Goal: Information Seeking & Learning: Understand process/instructions

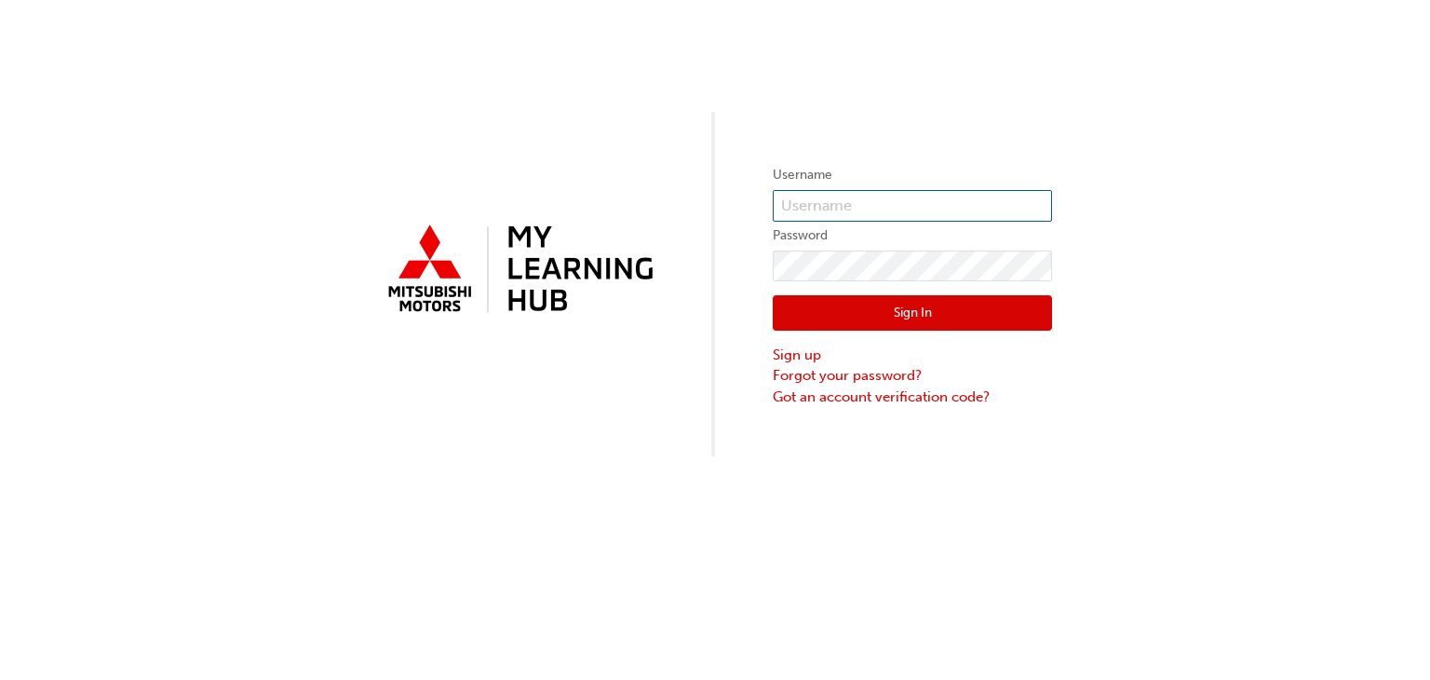
type input "0005002728"
click at [905, 315] on button "Sign In" at bounding box center [912, 312] width 279 height 35
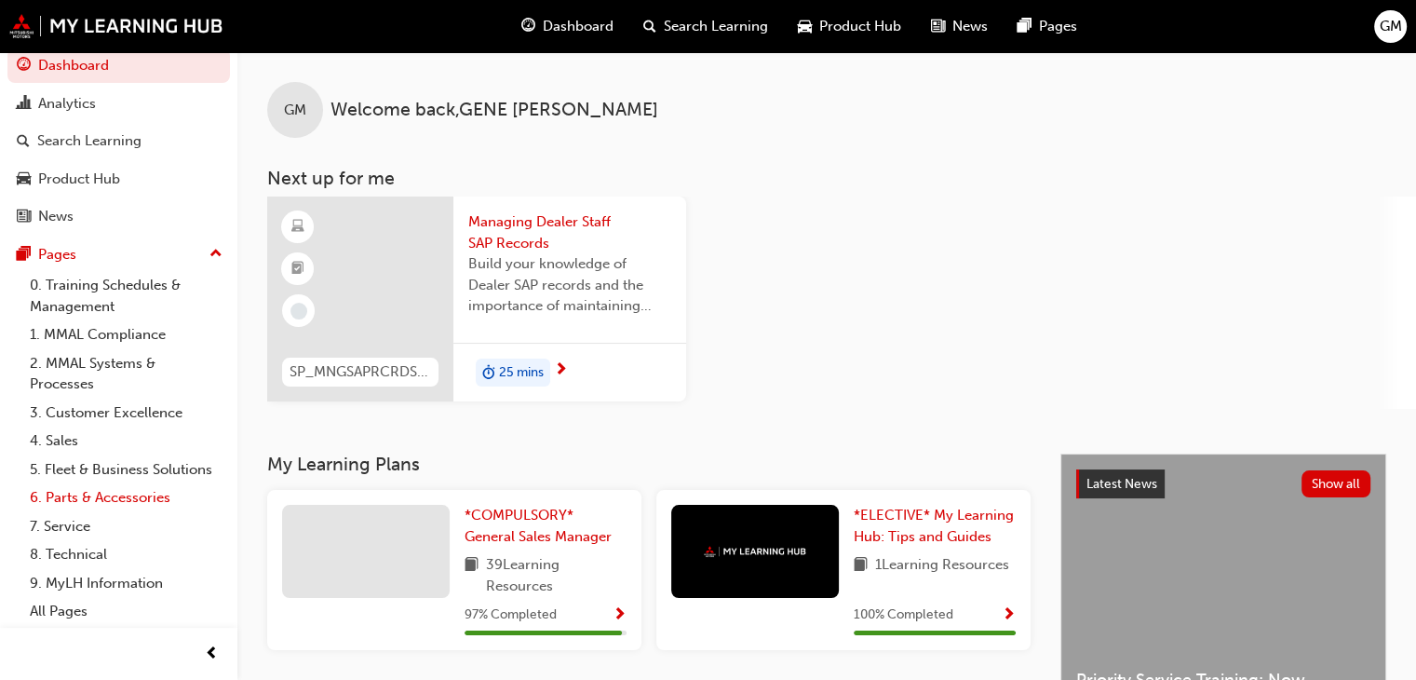
click at [103, 495] on link "6. Parts & Accessories" at bounding box center [126, 497] width 208 height 29
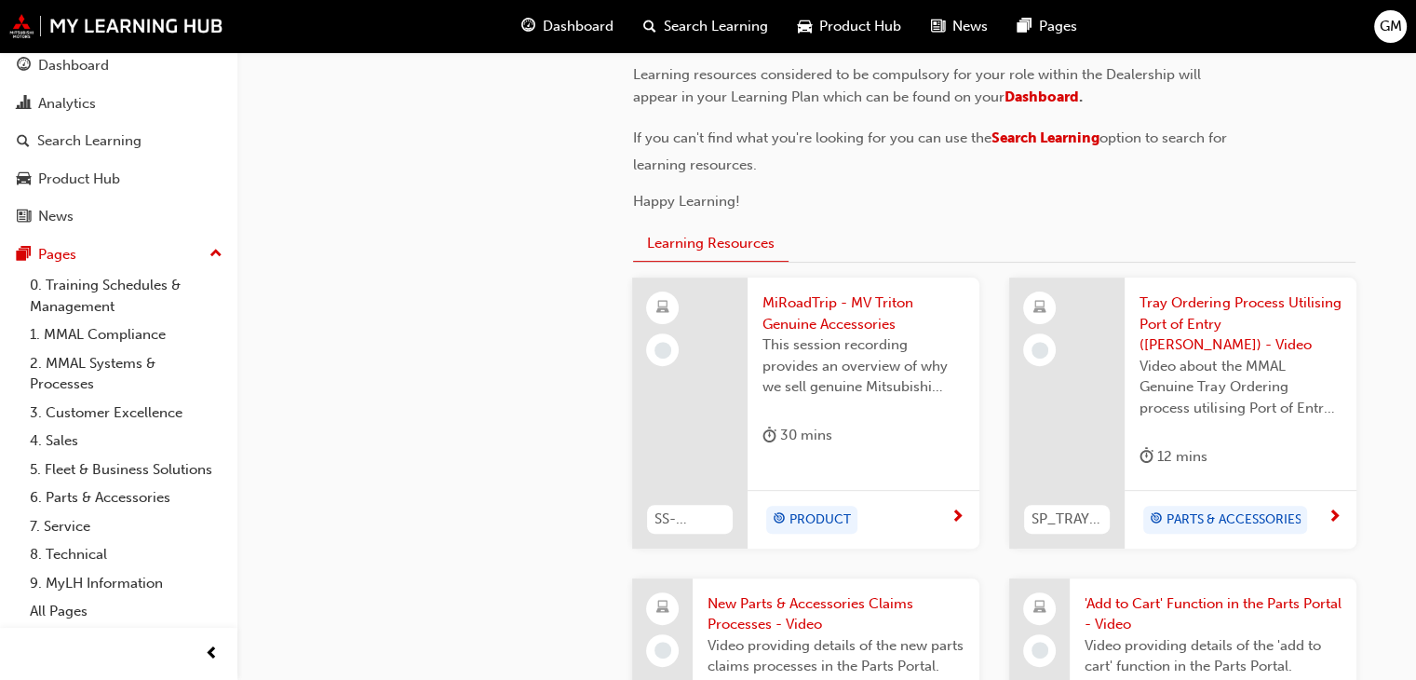
scroll to position [559, 0]
click at [1219, 320] on span "Tray Ordering Process Utilising Port of Entry ([PERSON_NAME]) - Video" at bounding box center [1241, 322] width 202 height 63
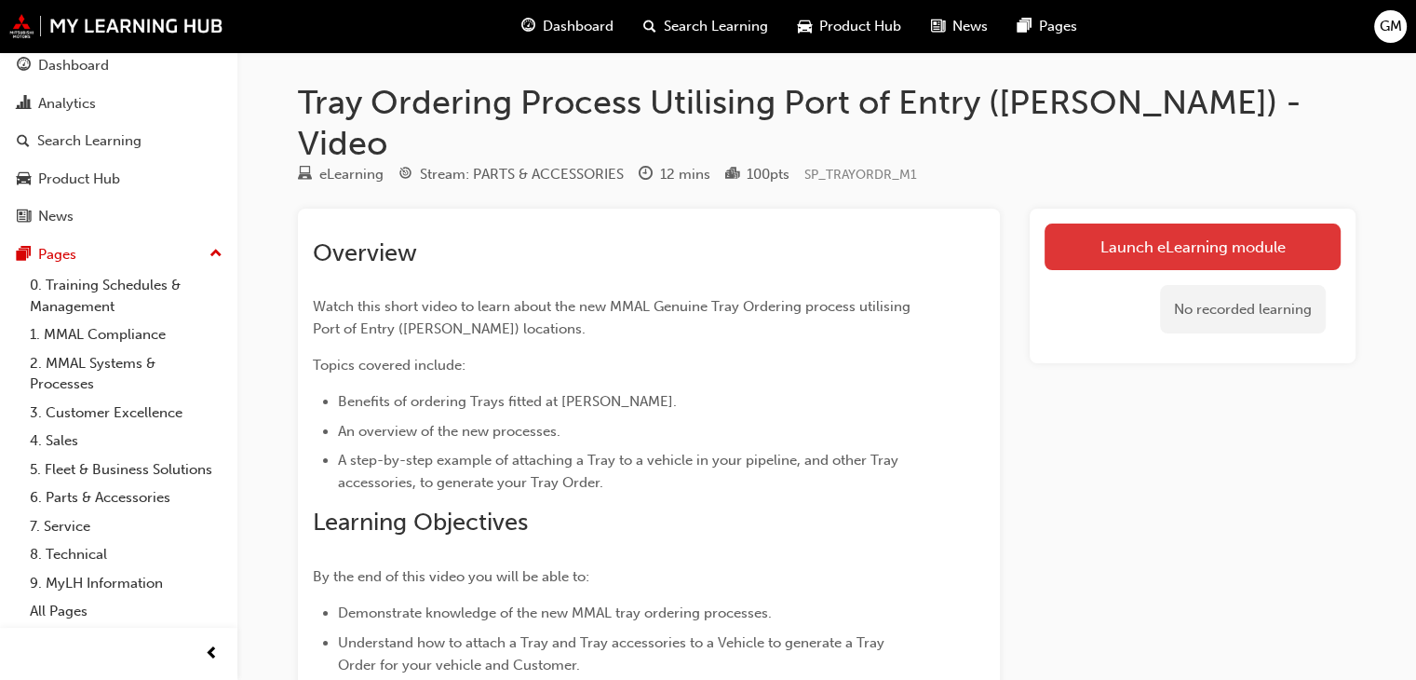
click at [1192, 223] on link "Launch eLearning module" at bounding box center [1193, 246] width 296 height 47
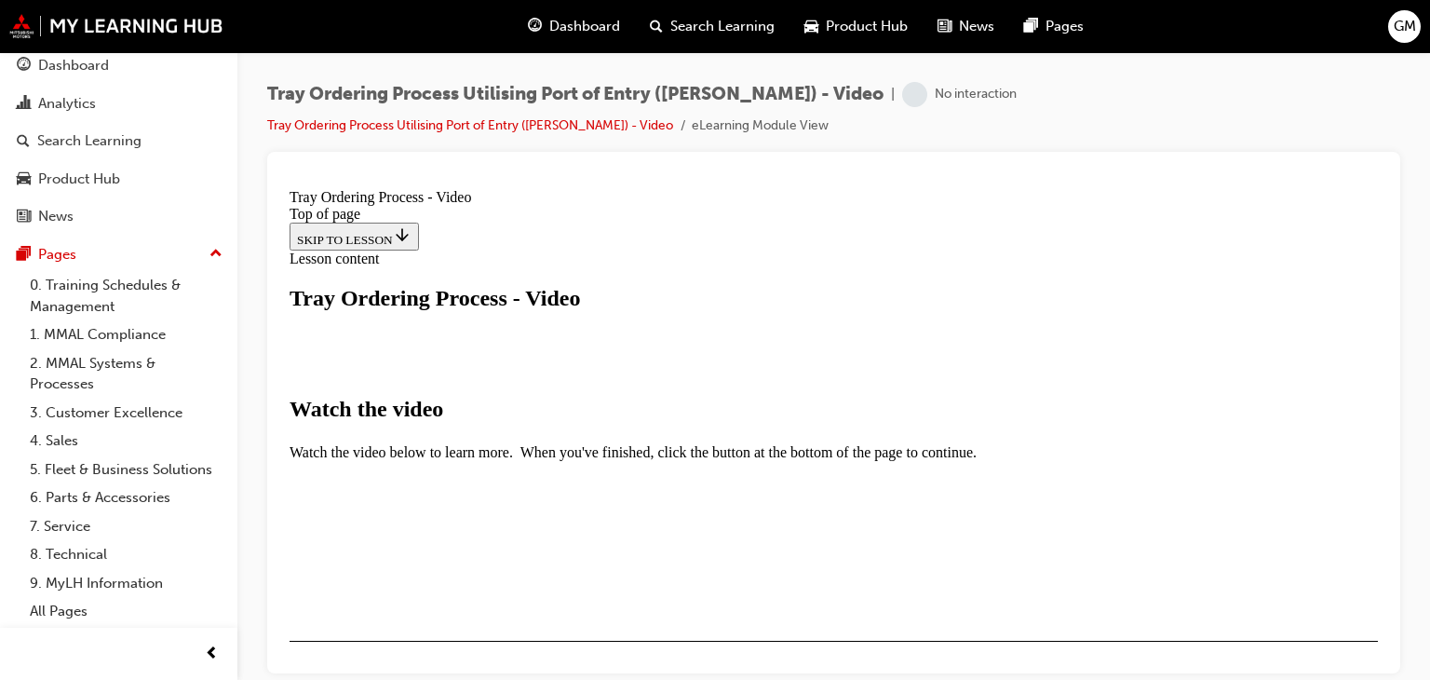
scroll to position [279, 0]
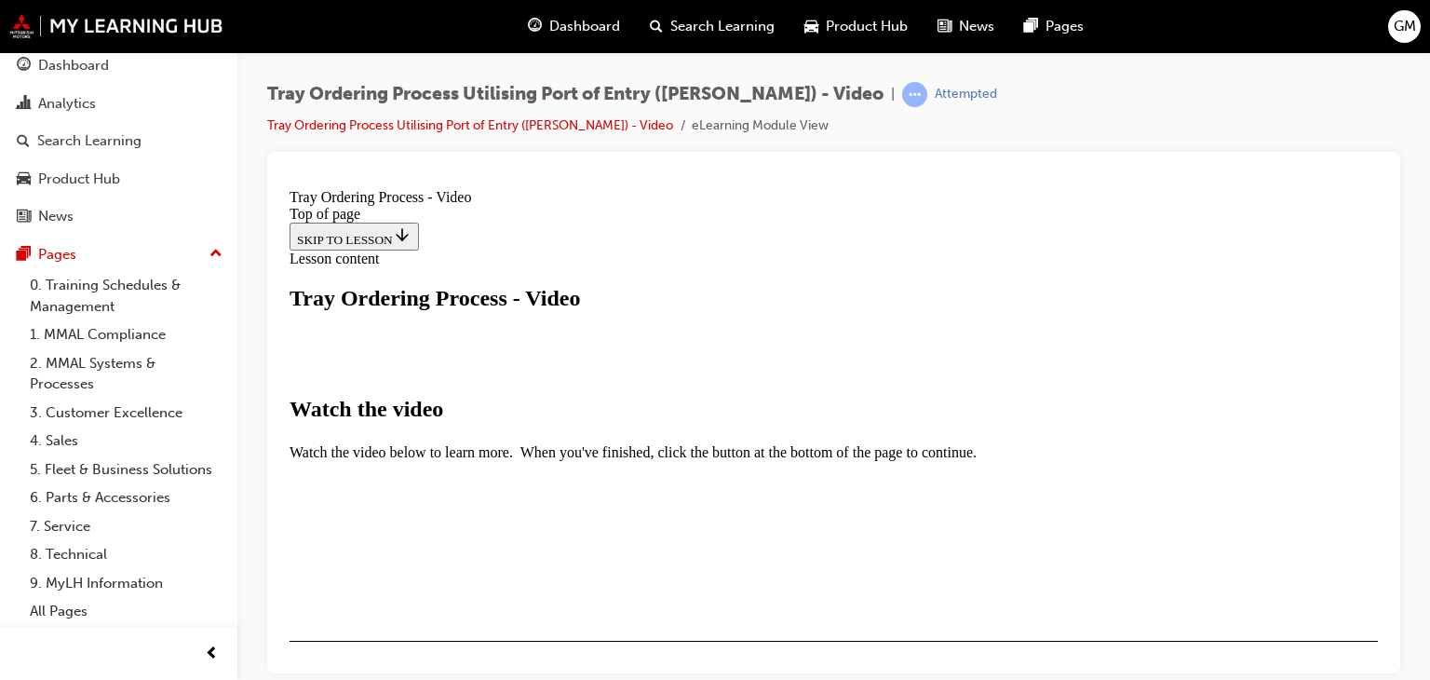
click at [561, 127] on link "Tray Ordering Process Utilising Port of Entry ([PERSON_NAME]) - Video" at bounding box center [470, 125] width 406 height 16
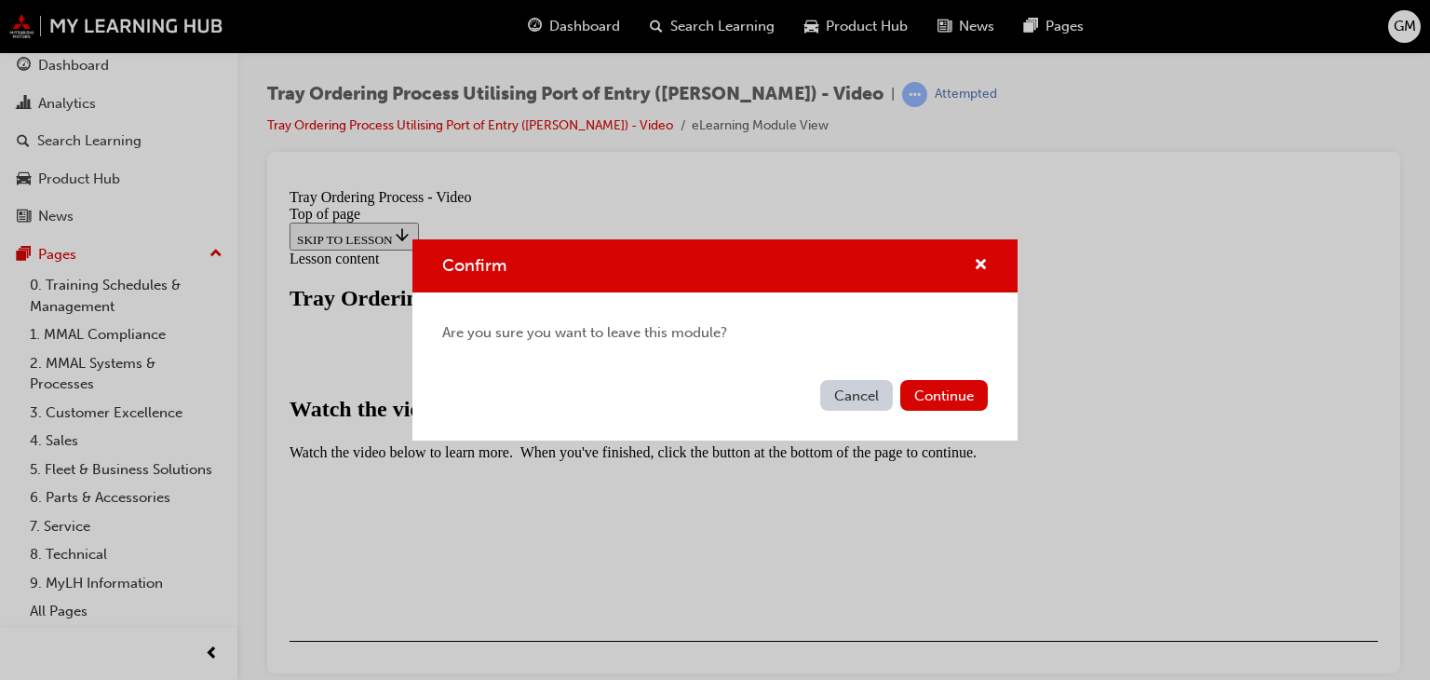
drag, startPoint x: 849, startPoint y: 401, endPoint x: 566, endPoint y: 221, distance: 335.8
click at [849, 401] on button "Cancel" at bounding box center [856, 395] width 73 height 31
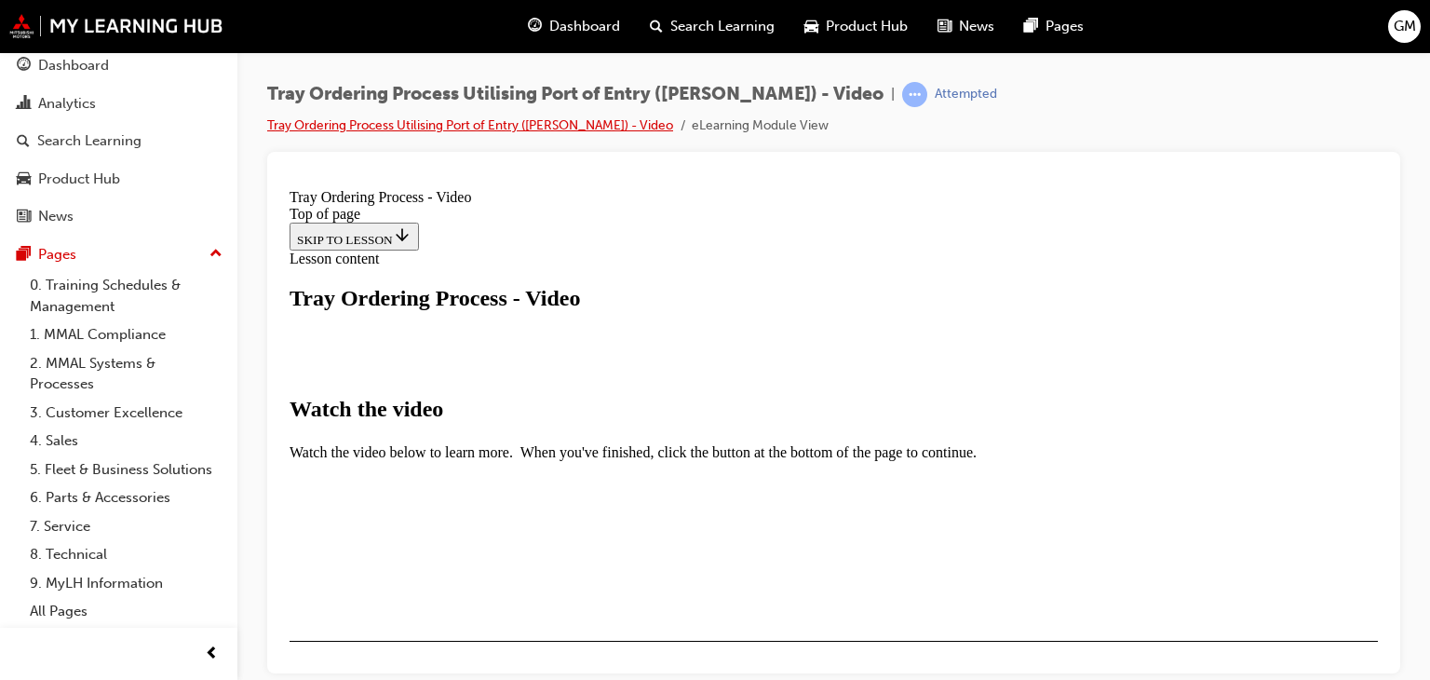
click at [440, 128] on link "Tray Ordering Process Utilising Port of Entry ([PERSON_NAME]) - Video" at bounding box center [470, 125] width 406 height 16
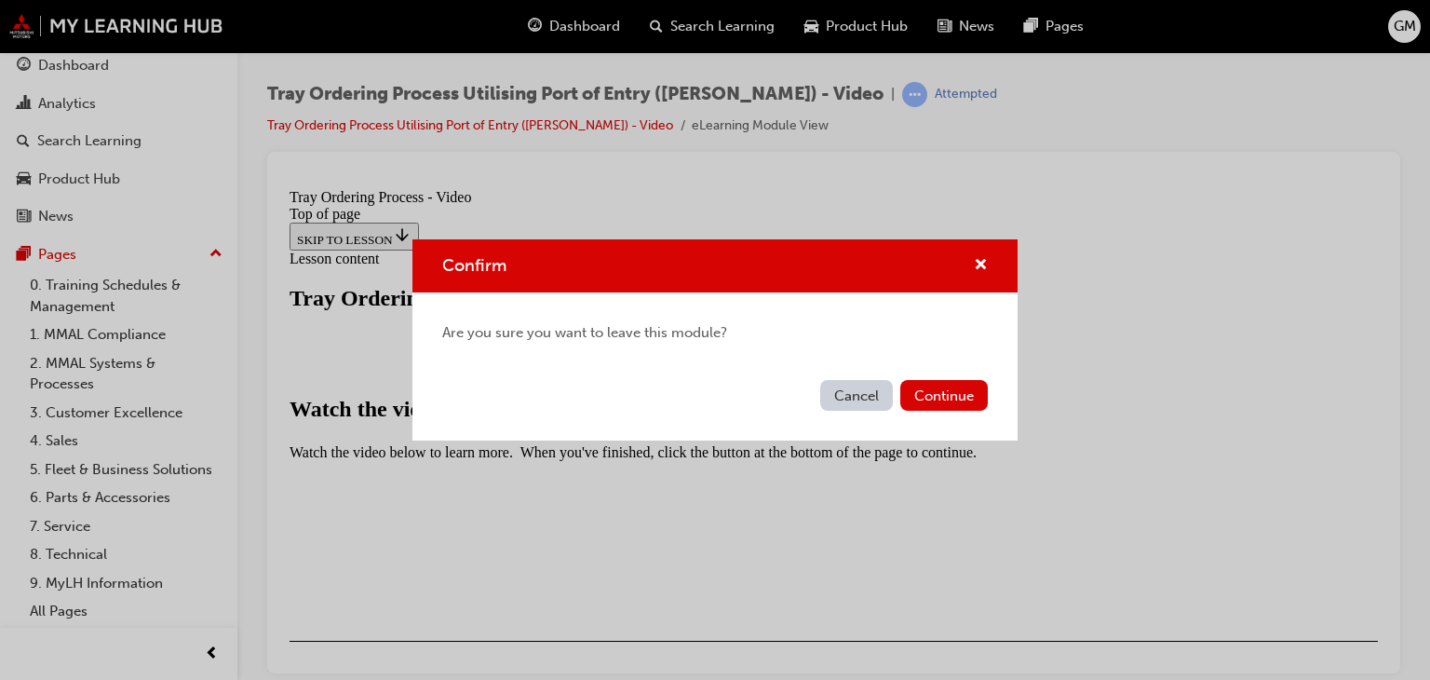
click at [940, 415] on div "Cancel Continue" at bounding box center [715, 406] width 605 height 68
click at [941, 399] on button "Continue" at bounding box center [944, 395] width 88 height 31
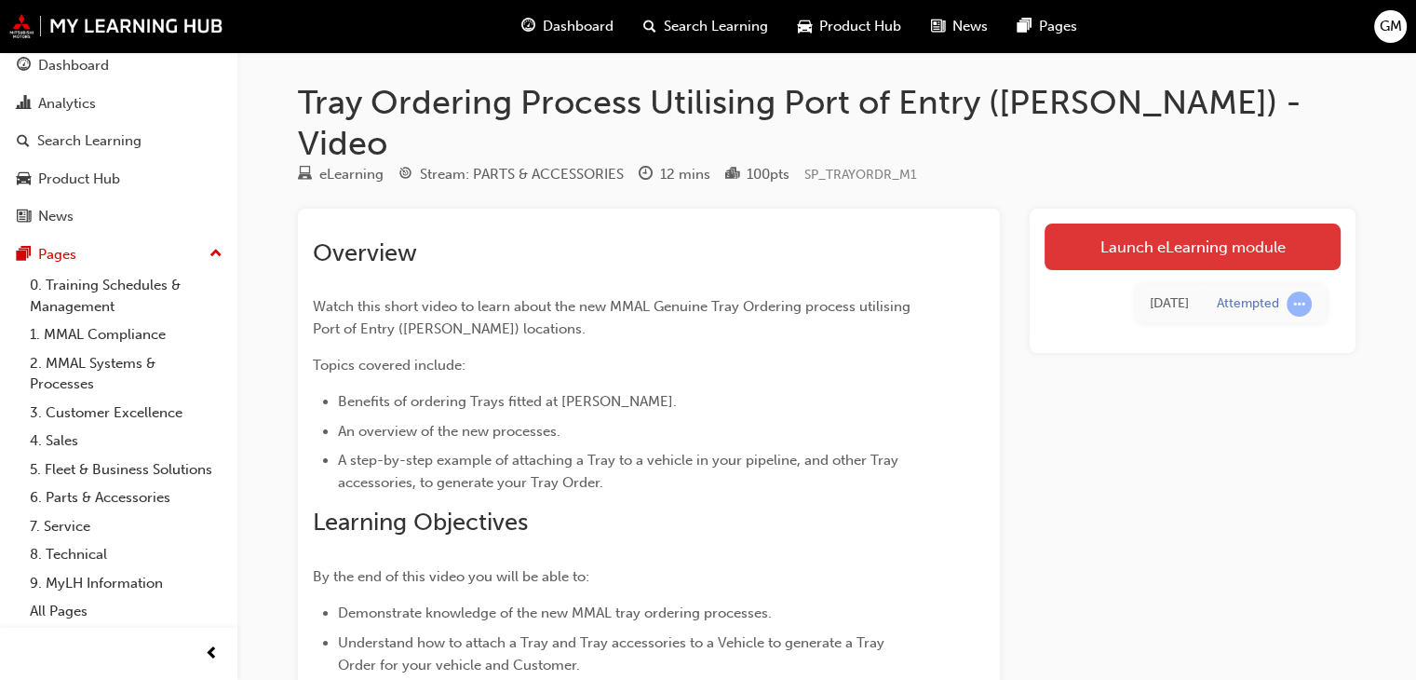
click at [1227, 223] on link "Launch eLearning module" at bounding box center [1193, 246] width 296 height 47
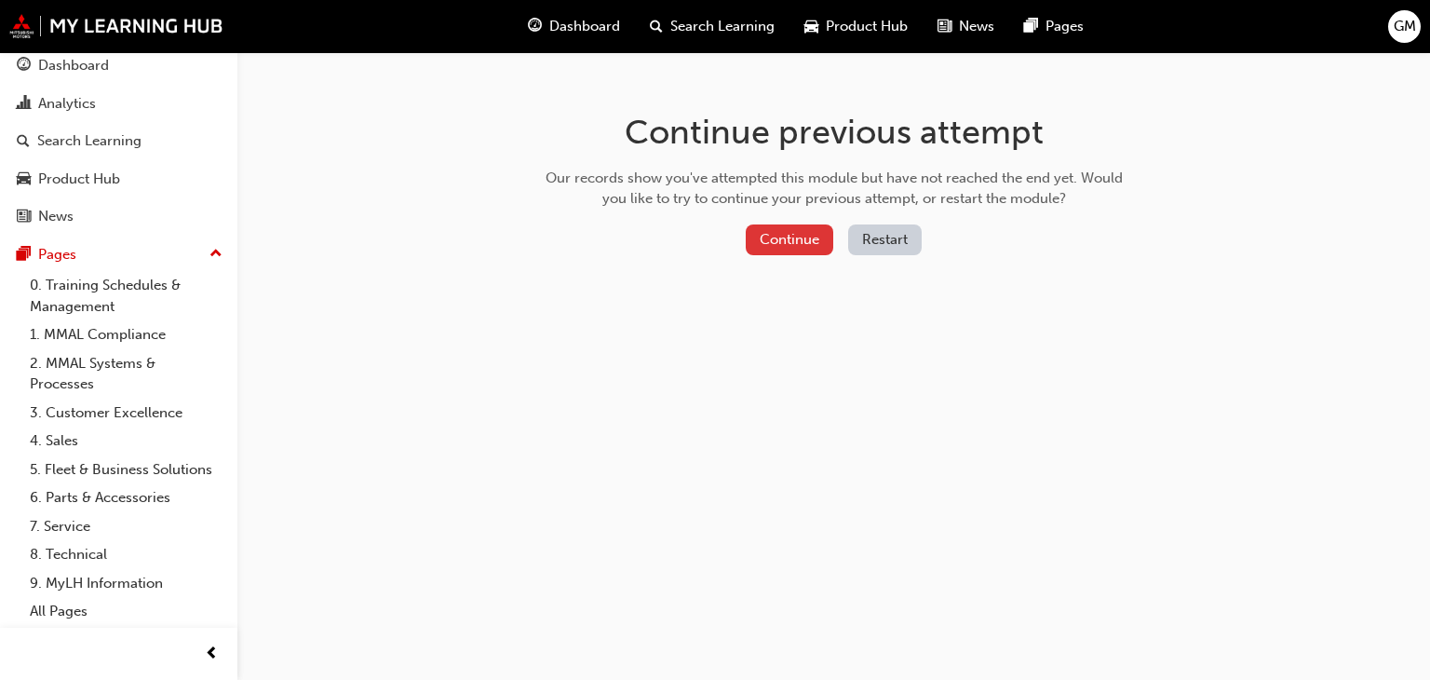
click at [789, 239] on button "Continue" at bounding box center [790, 239] width 88 height 31
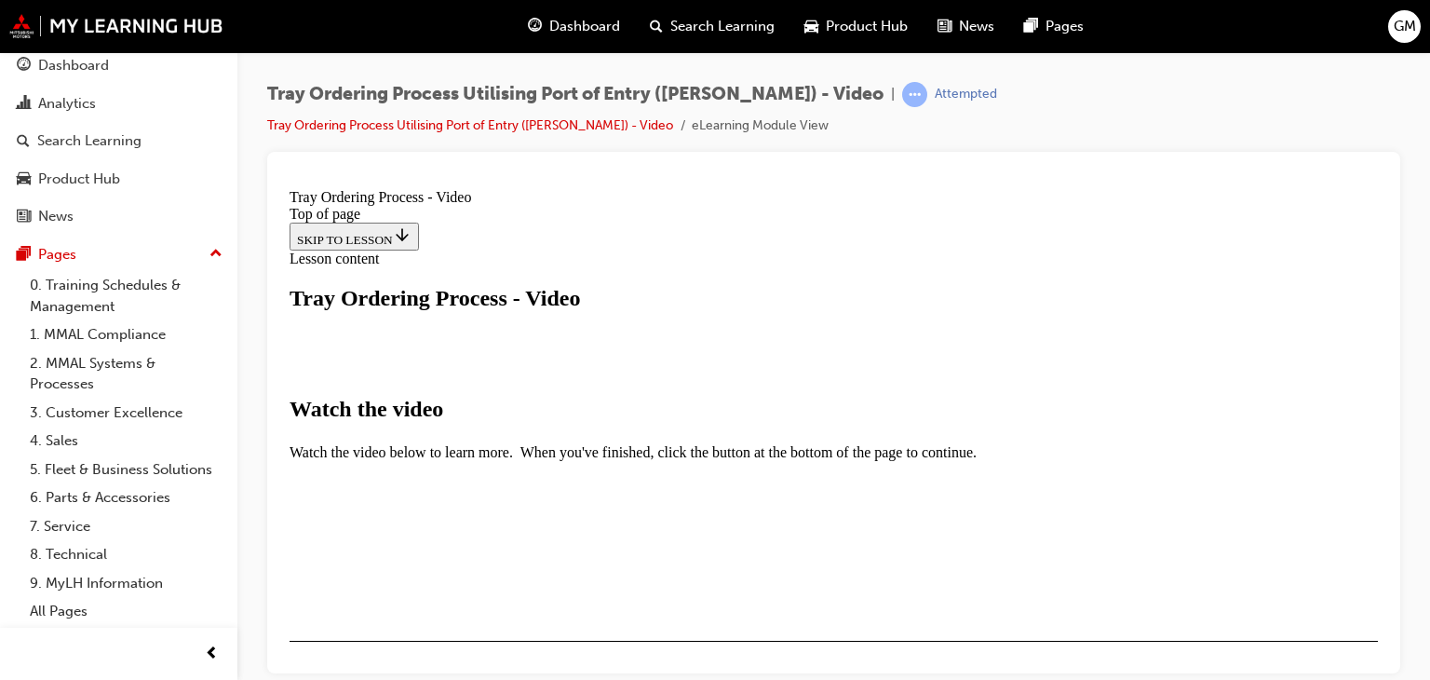
scroll to position [279, 0]
drag, startPoint x: 1374, startPoint y: 363, endPoint x: 1668, endPoint y: 573, distance: 360.5
click at [606, 579] on video "Video player" at bounding box center [466, 649] width 279 height 140
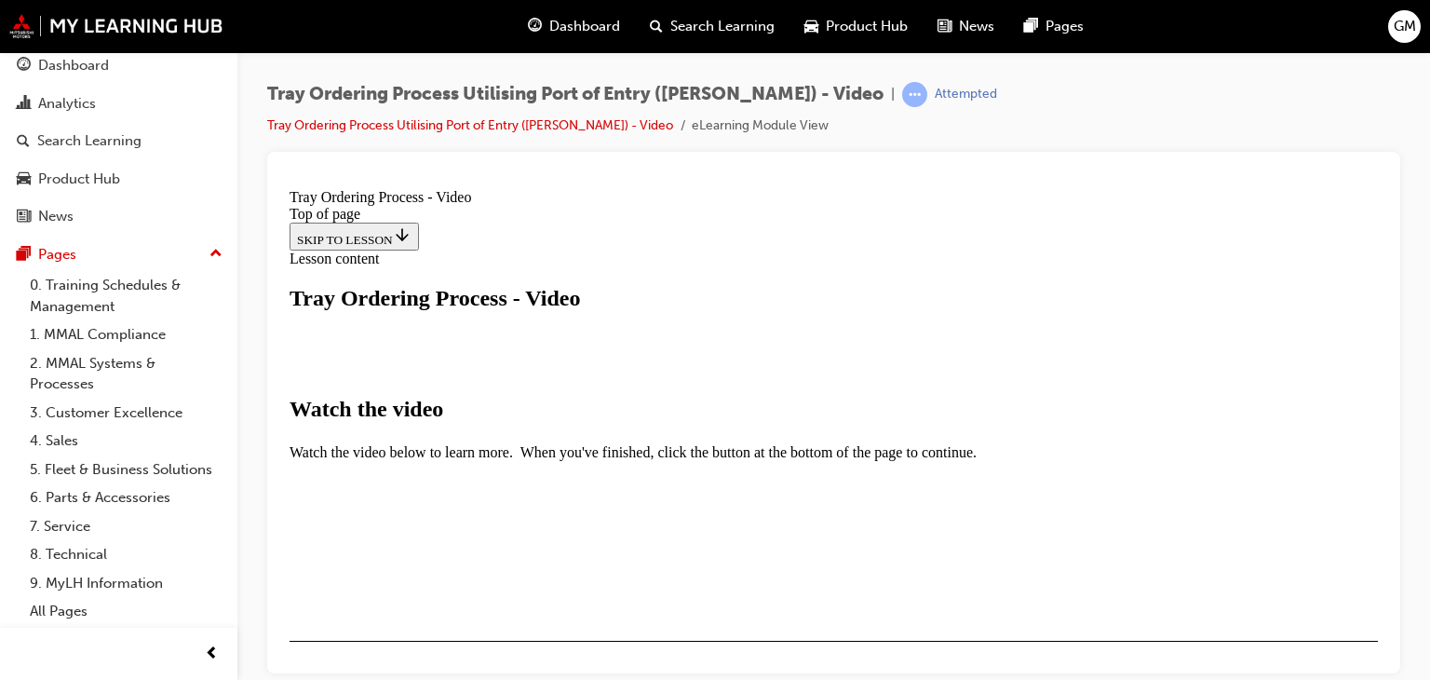
scroll to position [0, 0]
